Goal: Check status: Check status

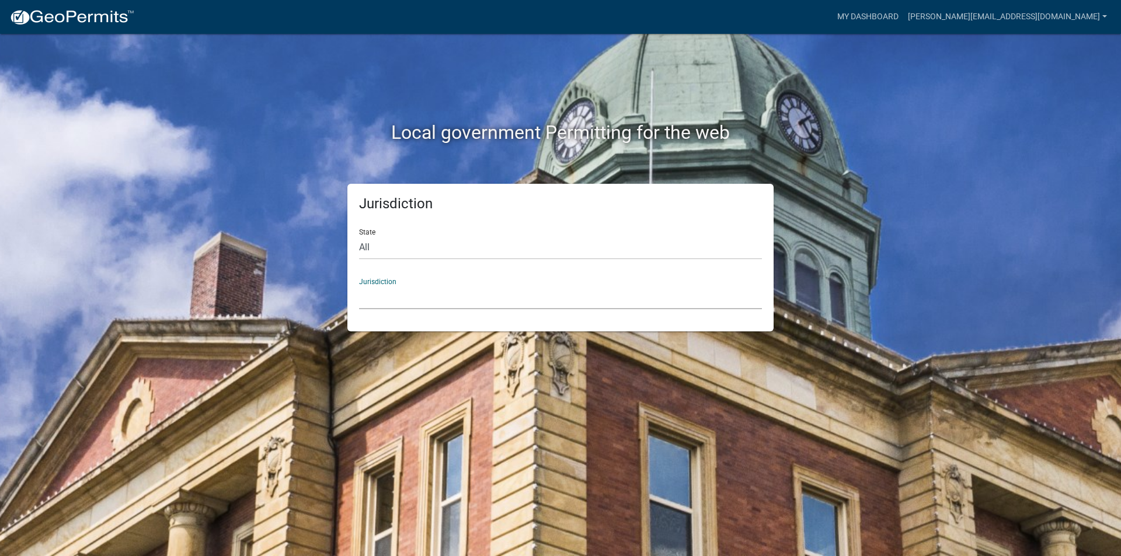
click at [467, 301] on select "[GEOGRAPHIC_DATA], [US_STATE] [GEOGRAPHIC_DATA], [US_STATE][PERSON_NAME][GEOGRA…" at bounding box center [560, 298] width 403 height 24
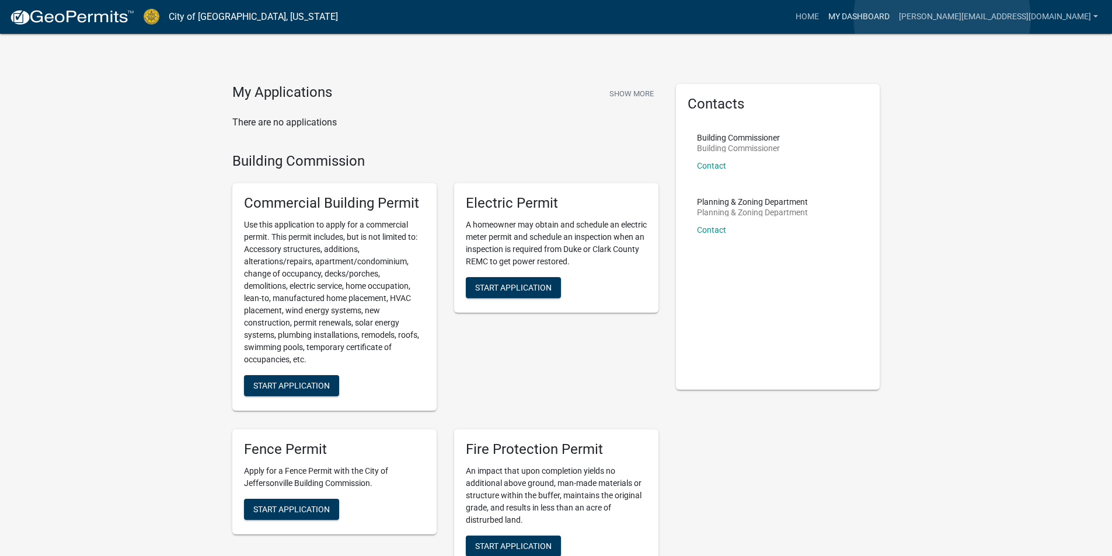
click at [895, 18] on link "My Dashboard" at bounding box center [859, 17] width 71 height 22
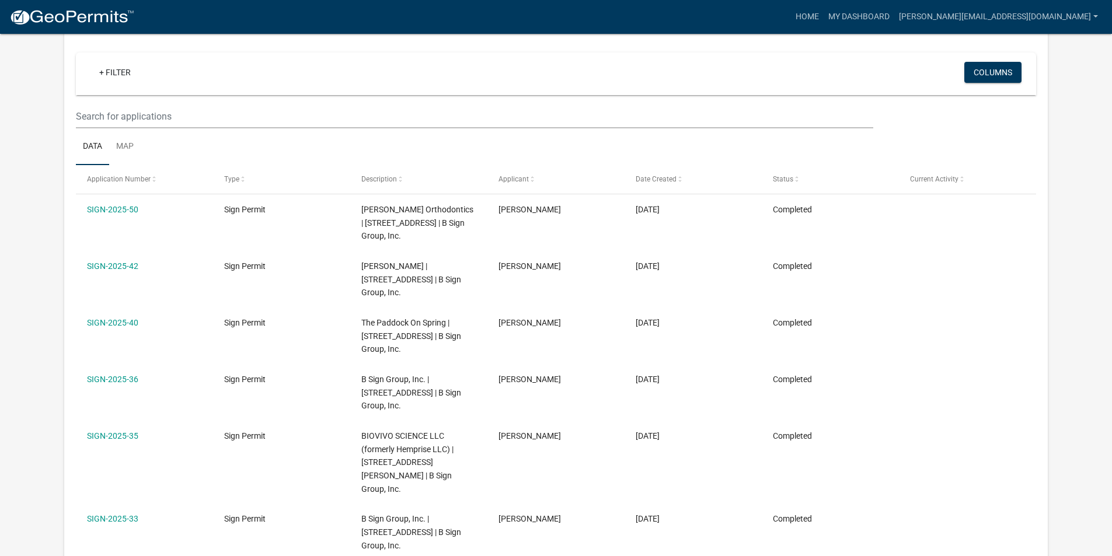
scroll to position [117, 0]
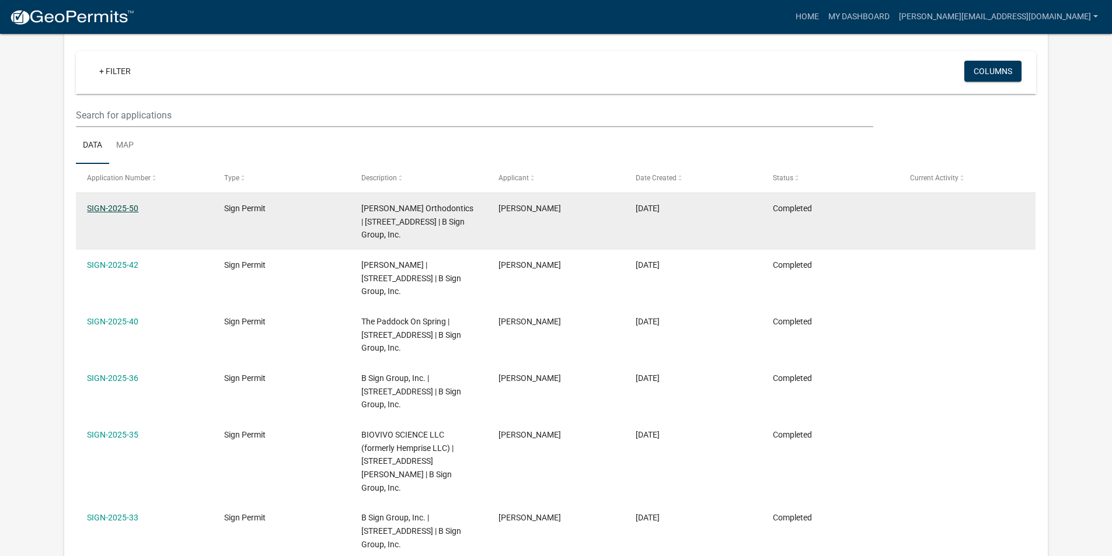
click at [101, 208] on link "SIGN-2025-50" at bounding box center [112, 208] width 51 height 9
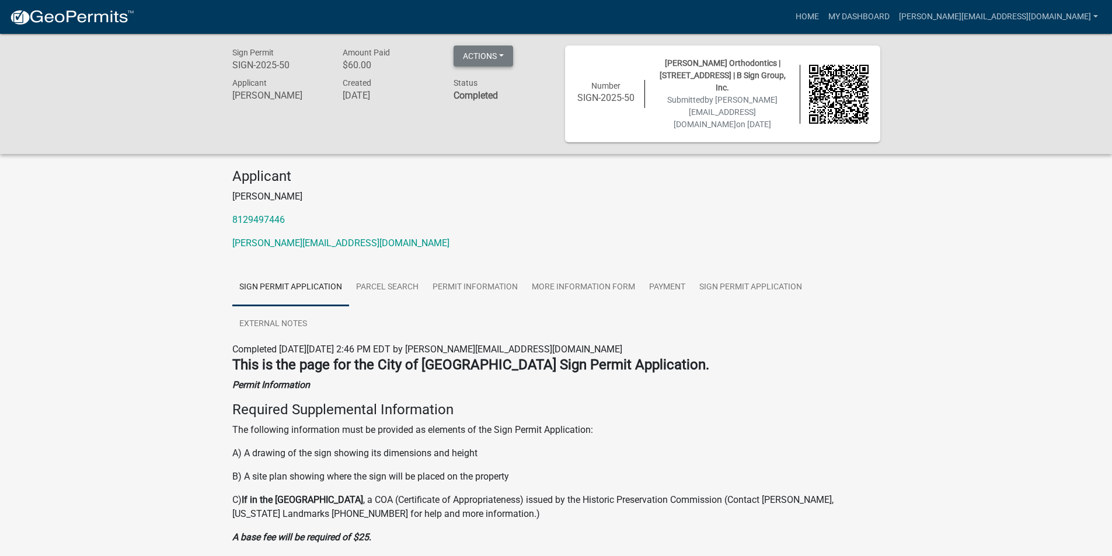
click at [474, 50] on button "Actions" at bounding box center [484, 56] width 60 height 21
click at [403, 217] on div "Applicant [PERSON_NAME] 8129497446 [PERSON_NAME][EMAIL_ADDRESS][DOMAIN_NAME]" at bounding box center [557, 214] width 666 height 92
click at [728, 275] on link "Sign Permit Application" at bounding box center [751, 287] width 117 height 37
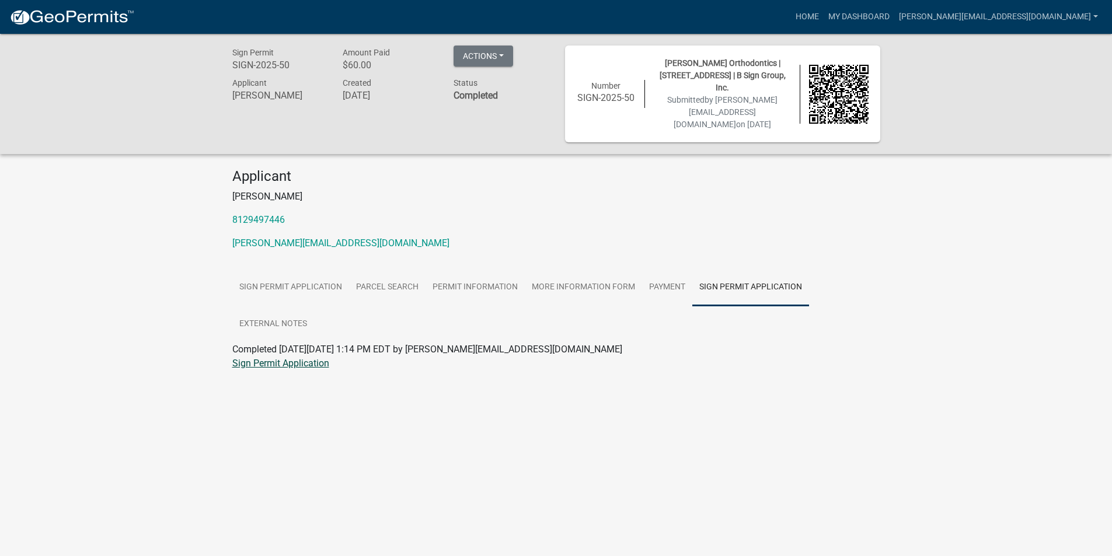
click at [267, 358] on link "Sign Permit Application" at bounding box center [280, 363] width 97 height 11
click at [462, 274] on link "Permit Information" at bounding box center [475, 287] width 99 height 37
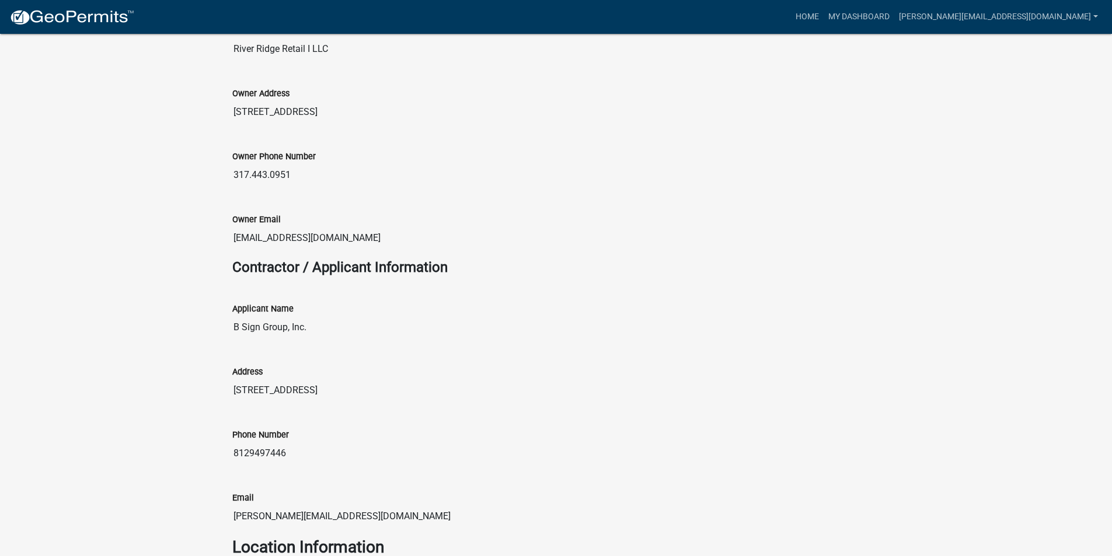
scroll to position [200, 0]
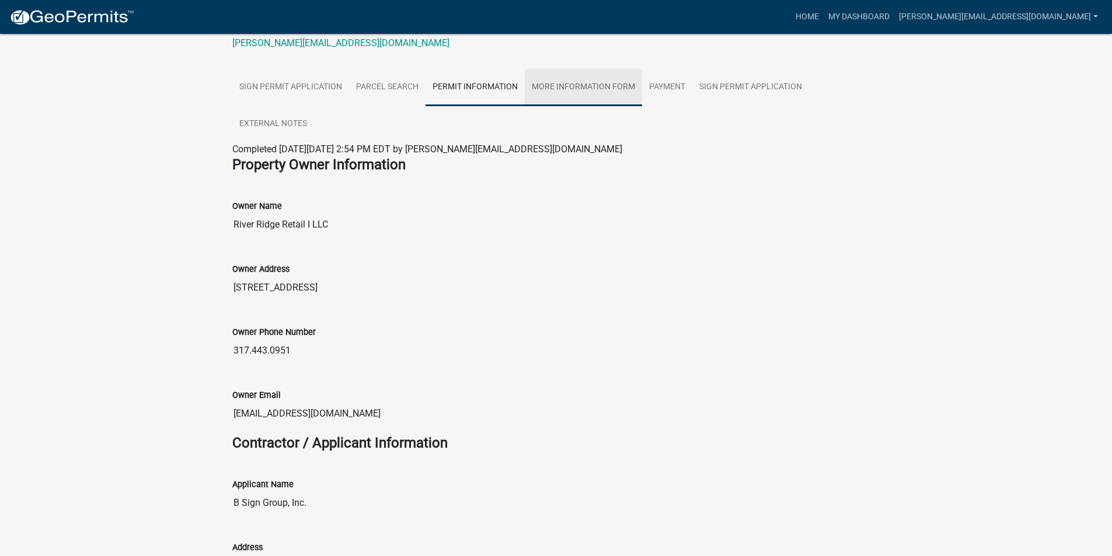
click at [585, 78] on link "More Information Form" at bounding box center [583, 87] width 117 height 37
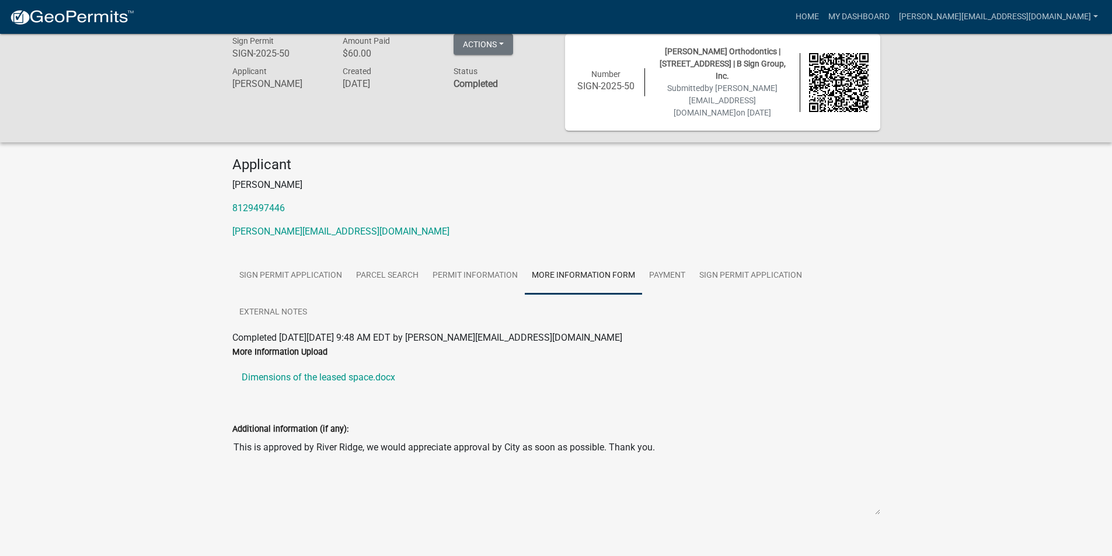
scroll to position [0, 0]
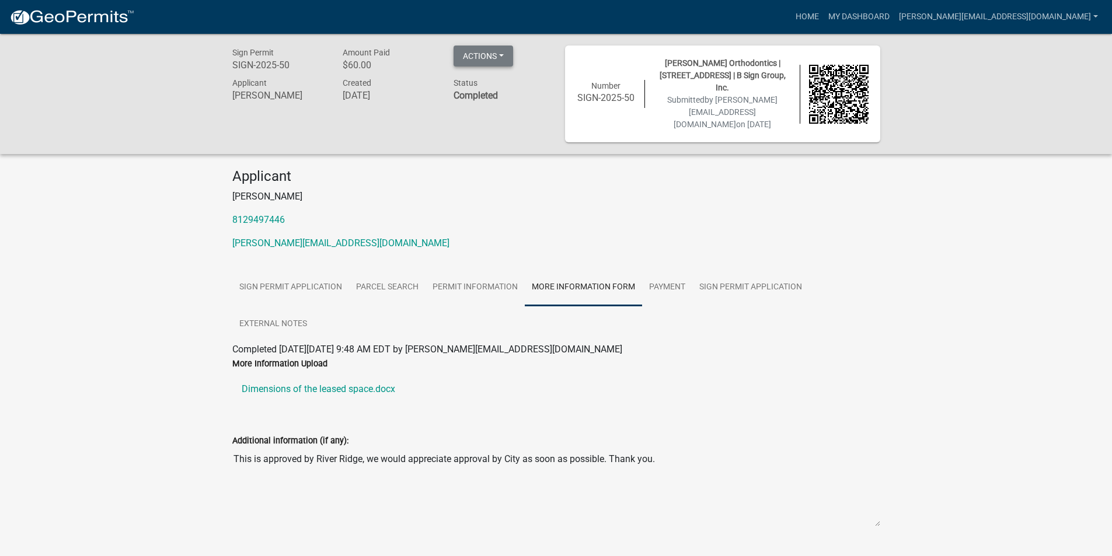
click at [467, 59] on button "Actions" at bounding box center [484, 56] width 60 height 21
click at [804, 236] on p "[PERSON_NAME][EMAIL_ADDRESS][DOMAIN_NAME]" at bounding box center [556, 243] width 648 height 14
drag, startPoint x: 293, startPoint y: 65, endPoint x: 234, endPoint y: 67, distance: 59.6
click at [234, 67] on h6 "SIGN-2025-50" at bounding box center [278, 65] width 93 height 11
copy h6 "SIGN-2025-50"
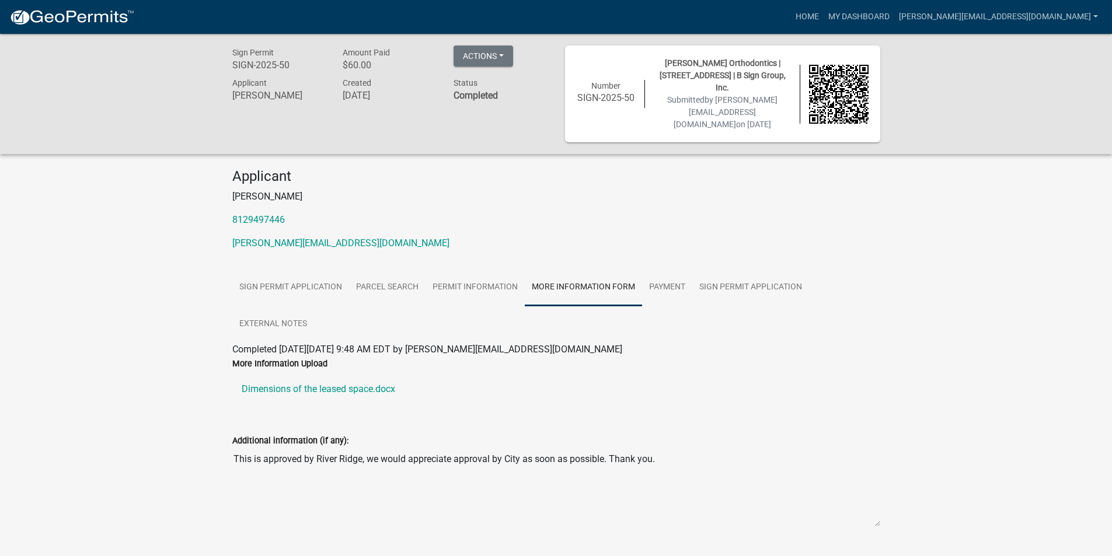
click at [621, 434] on div "Additional information (if any):" at bounding box center [556, 441] width 648 height 14
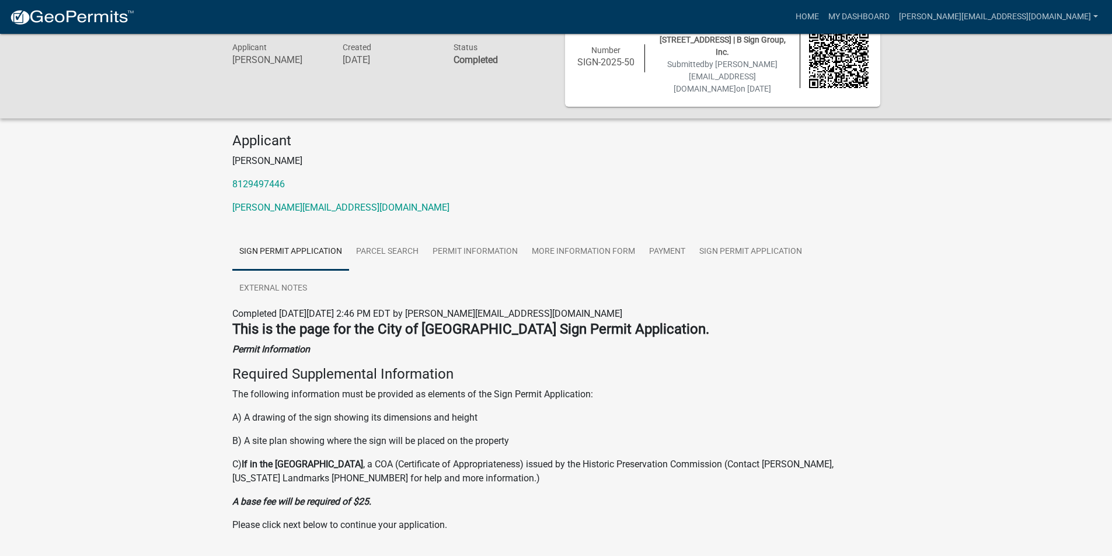
scroll to position [55, 0]
